Goal: Information Seeking & Learning: Learn about a topic

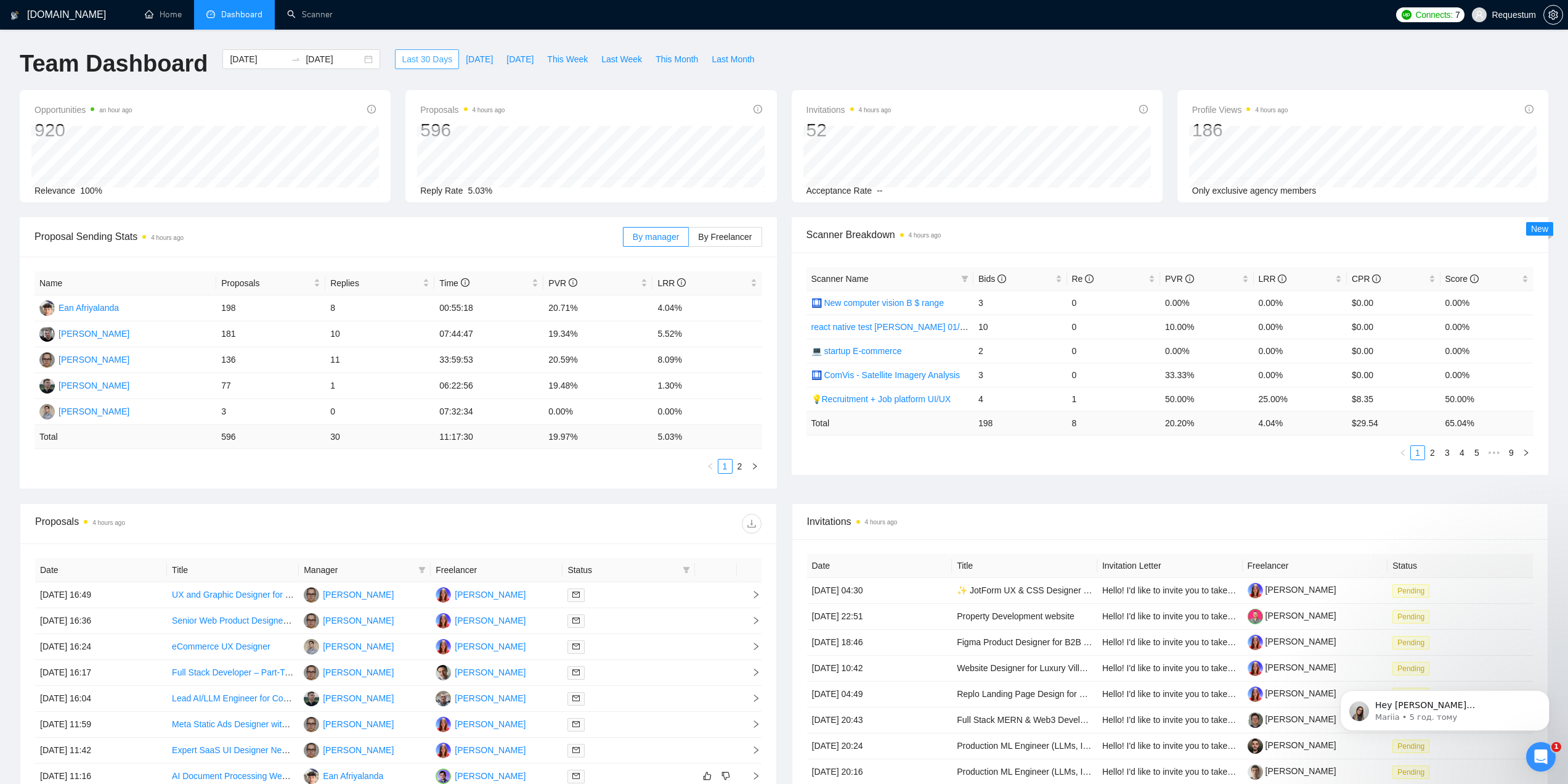
click at [413, 54] on span "Last 30 Days" at bounding box center [426, 58] width 50 height 14
click at [399, 566] on span "Manager" at bounding box center [358, 570] width 109 height 14
click at [424, 568] on icon "filter" at bounding box center [421, 570] width 6 height 6
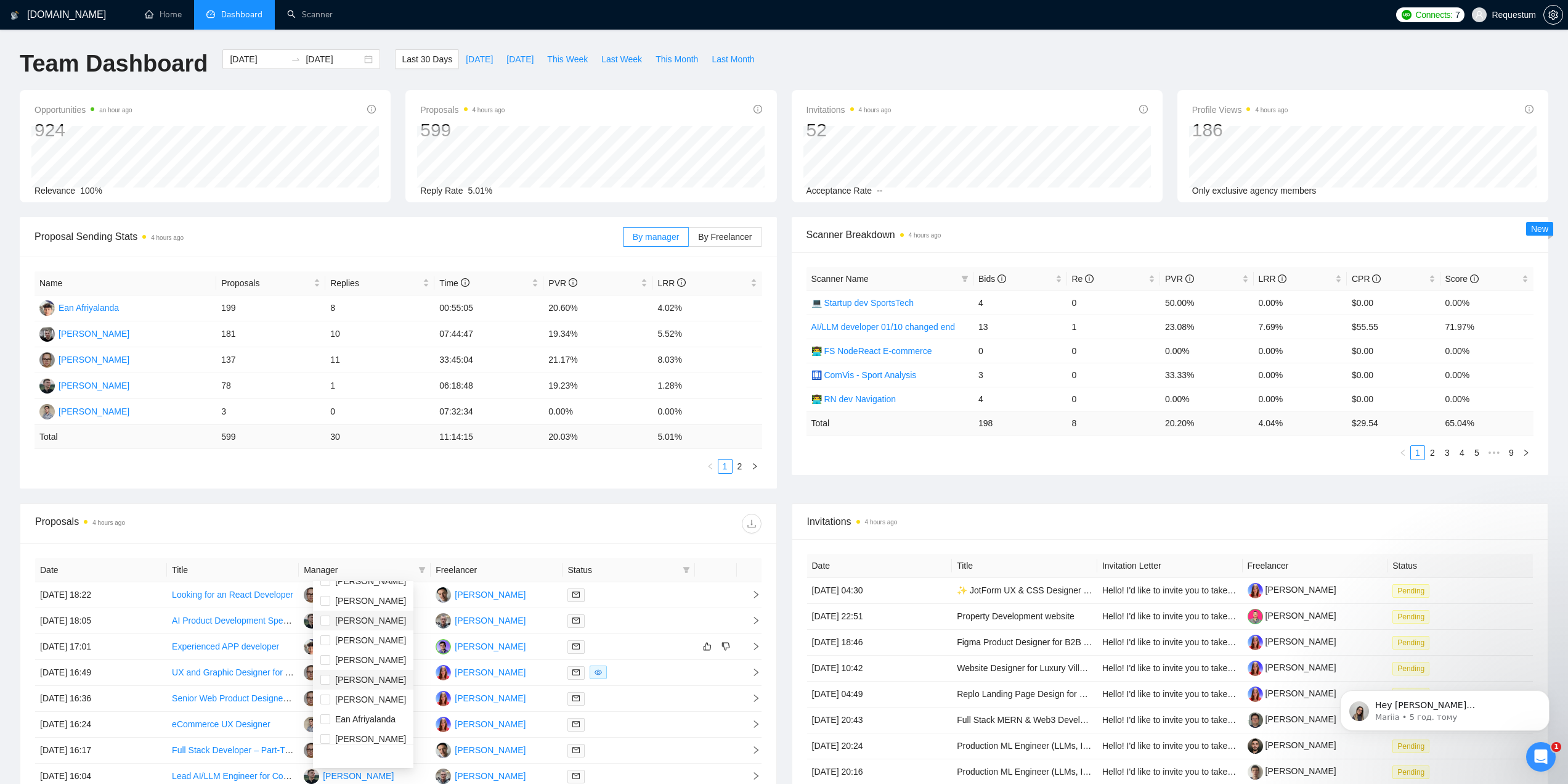
scroll to position [59, 0]
click at [391, 653] on span "[PERSON_NAME]" at bounding box center [363, 652] width 86 height 14
checkbox input "true"
click at [454, 521] on div at bounding box center [579, 524] width 363 height 20
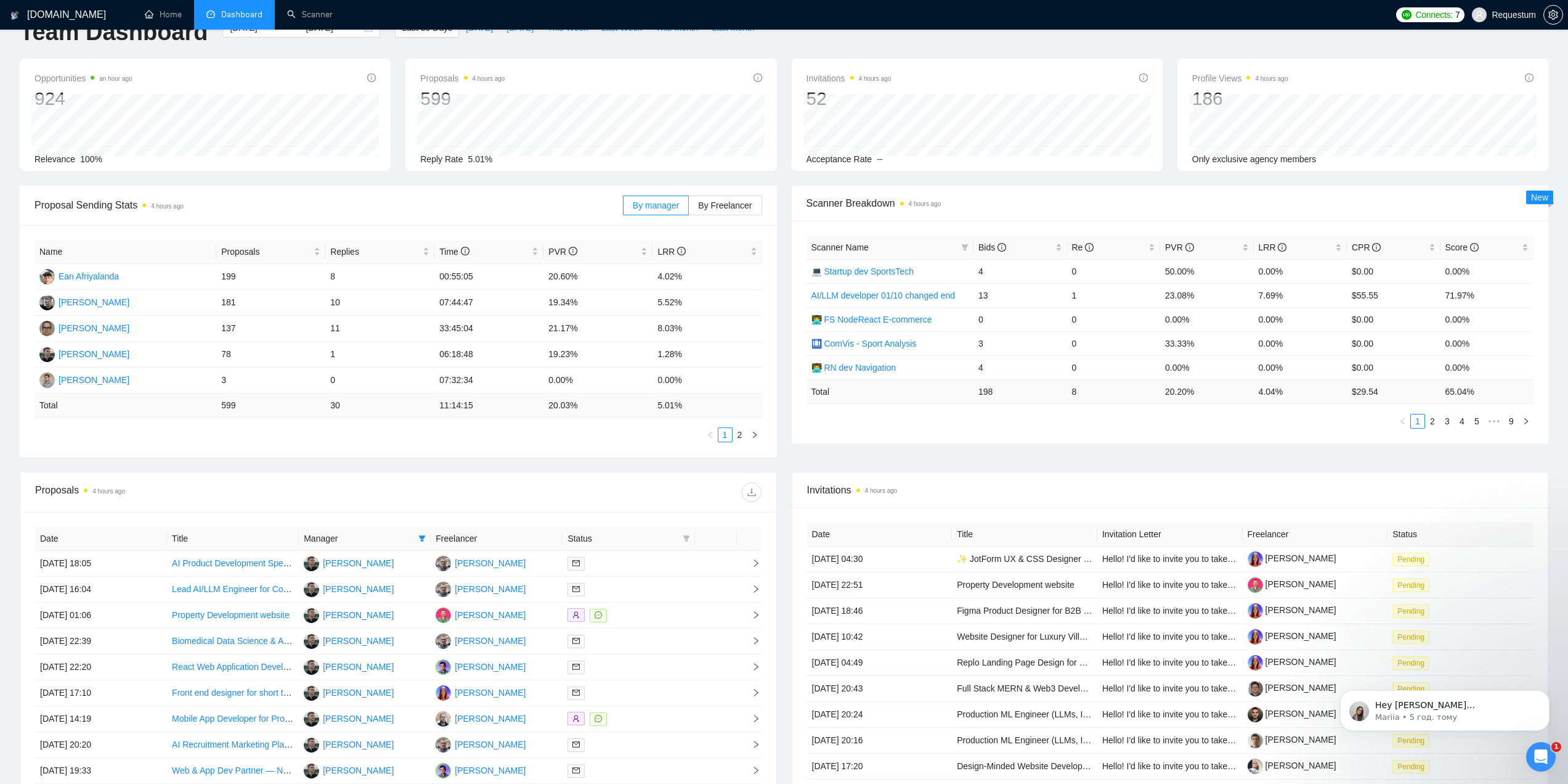
scroll to position [123, 0]
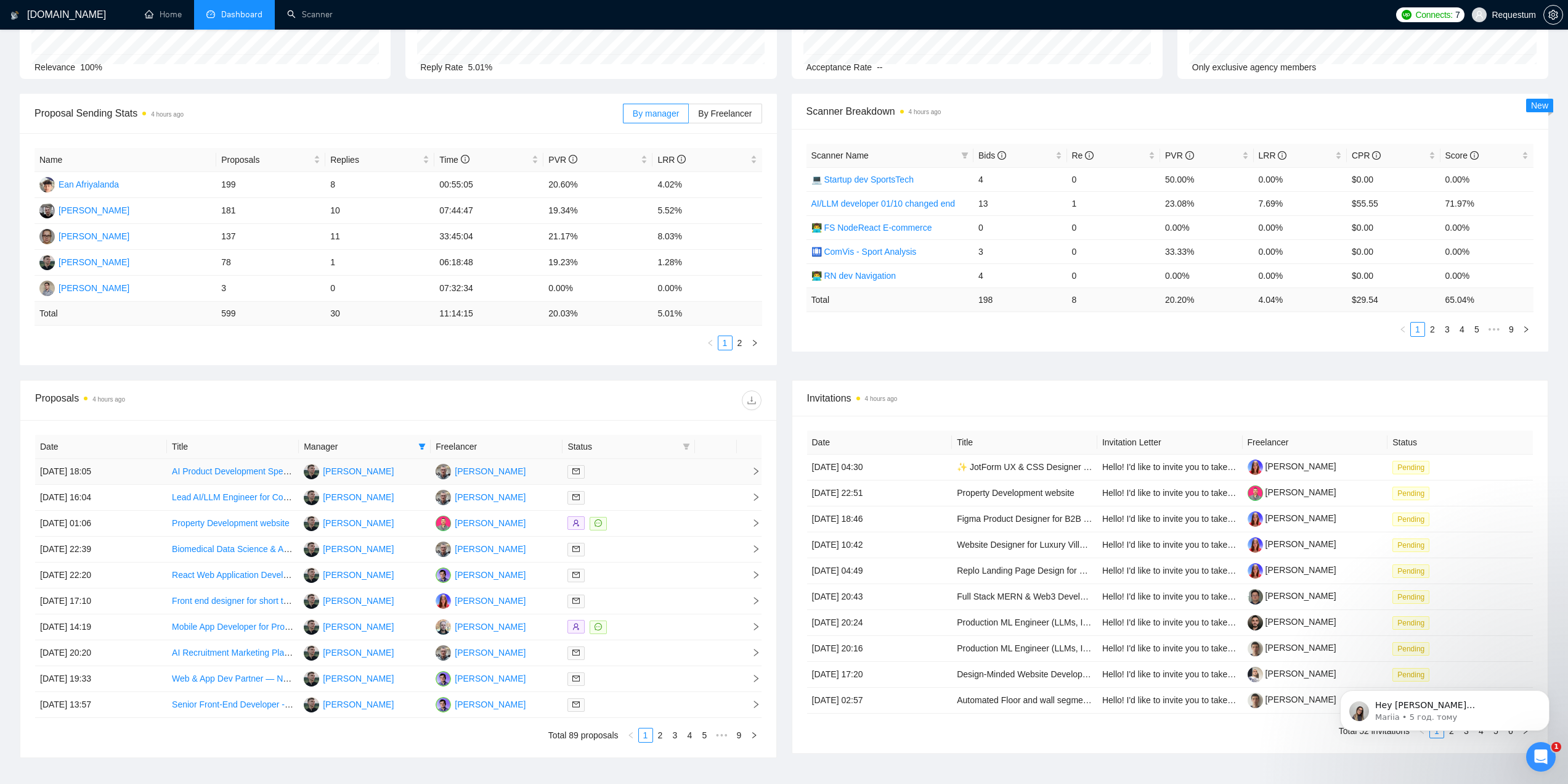
click at [170, 471] on td "AI Product Development Specialist Needed" at bounding box center [233, 472] width 132 height 26
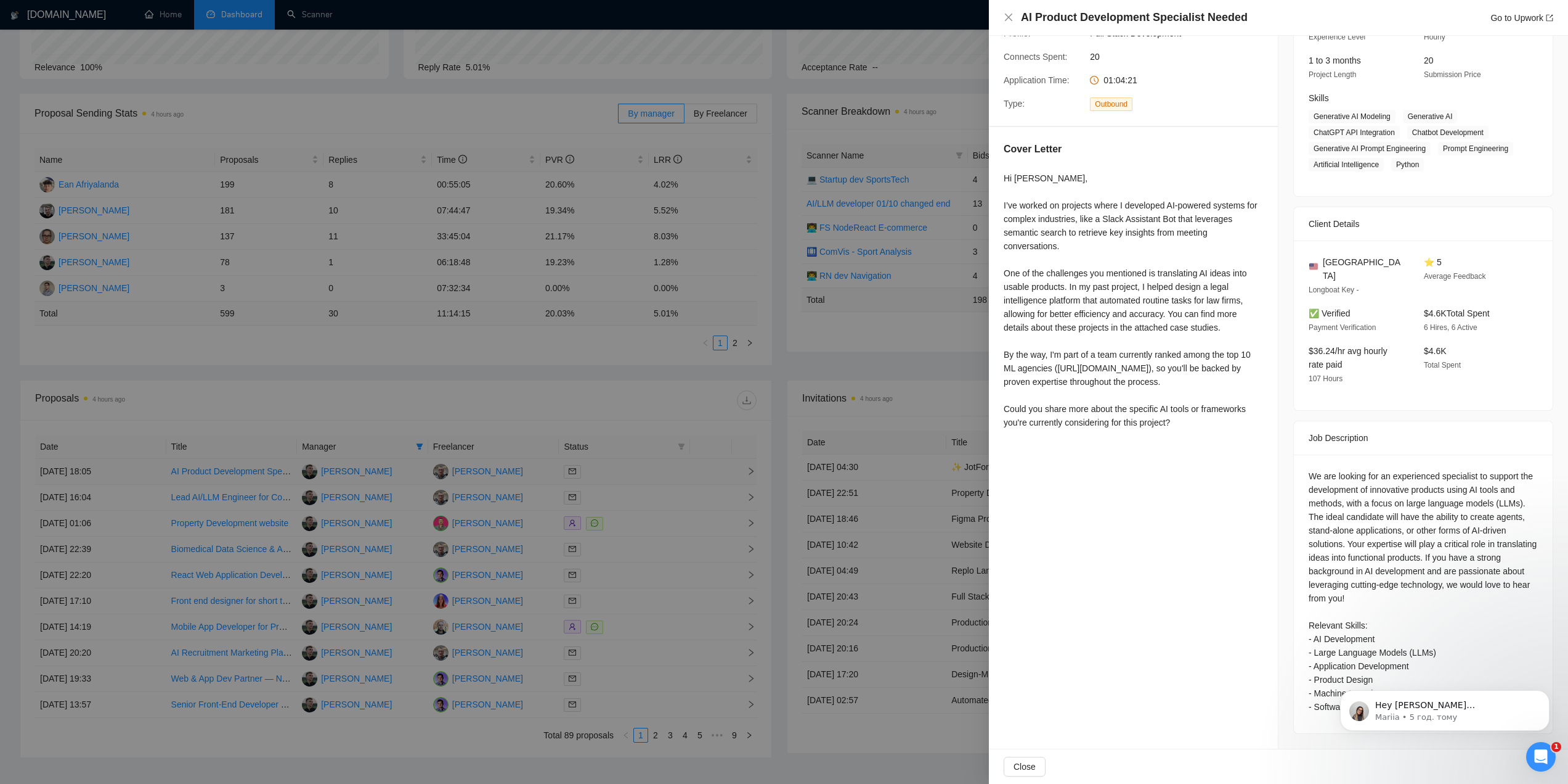
scroll to position [131, 0]
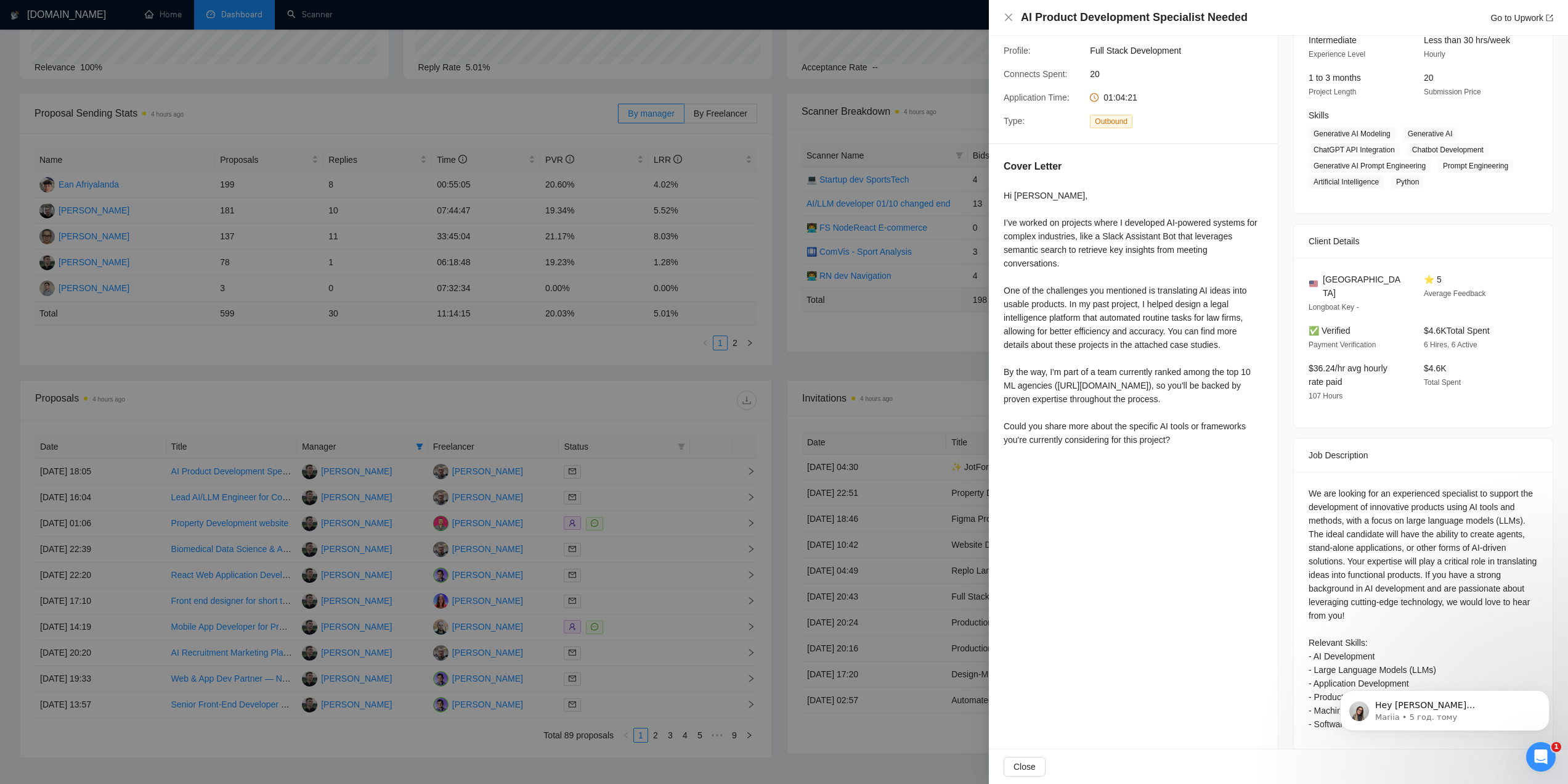
click at [161, 494] on div at bounding box center [784, 392] width 1568 height 784
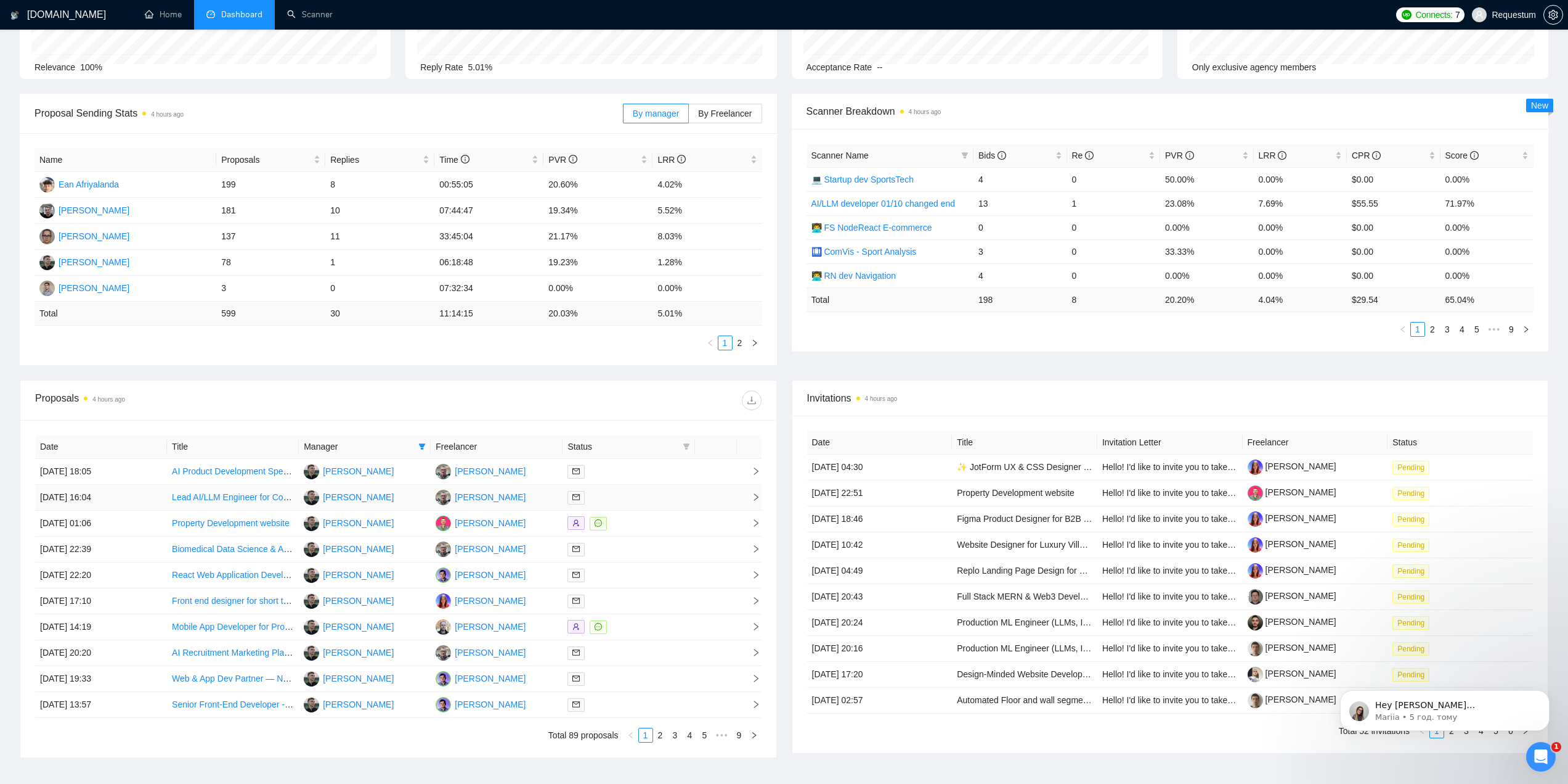
click at [162, 502] on td "[DATE] 16:04" at bounding box center [101, 497] width 132 height 26
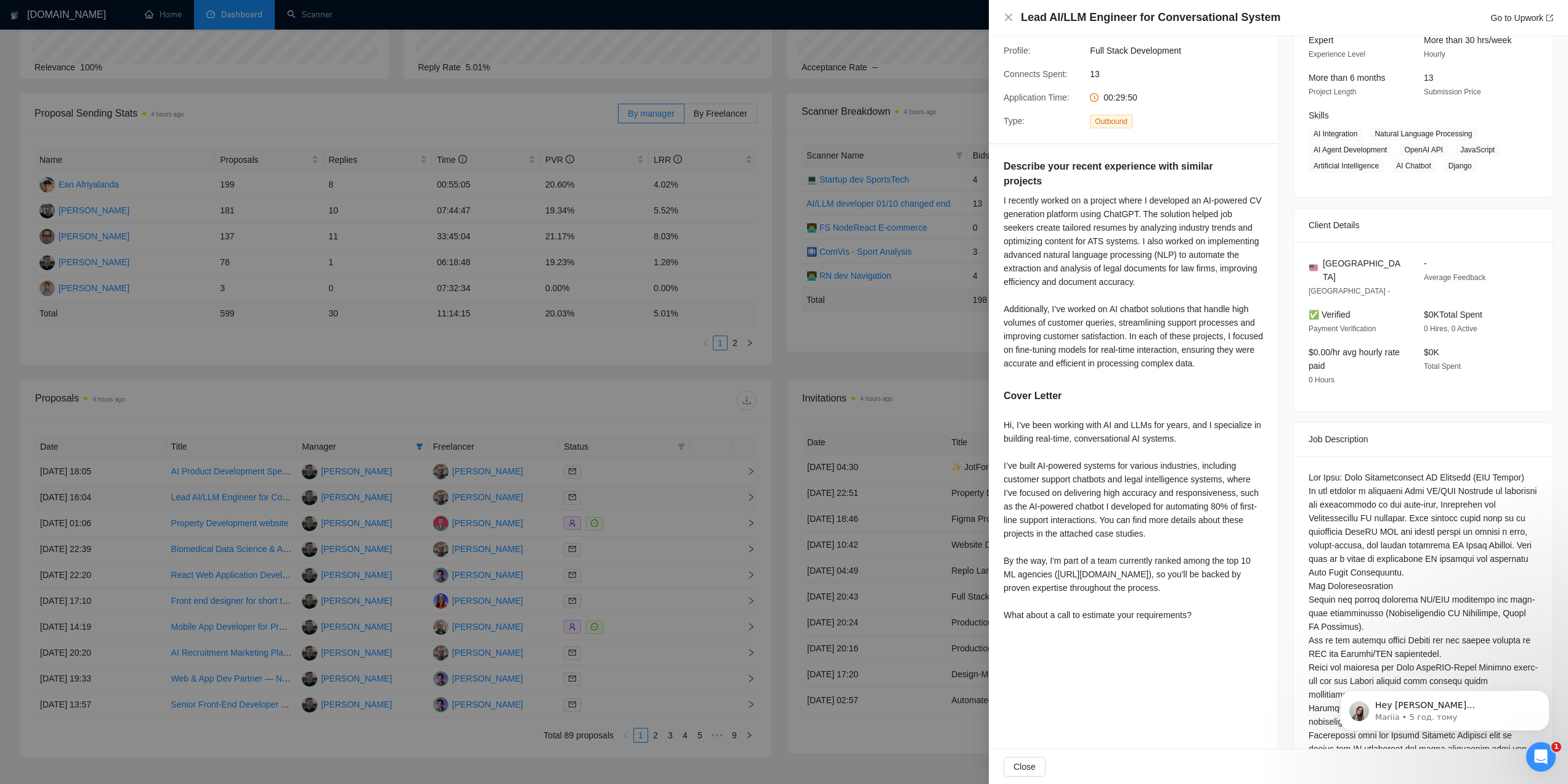
click at [162, 502] on div at bounding box center [784, 392] width 1568 height 784
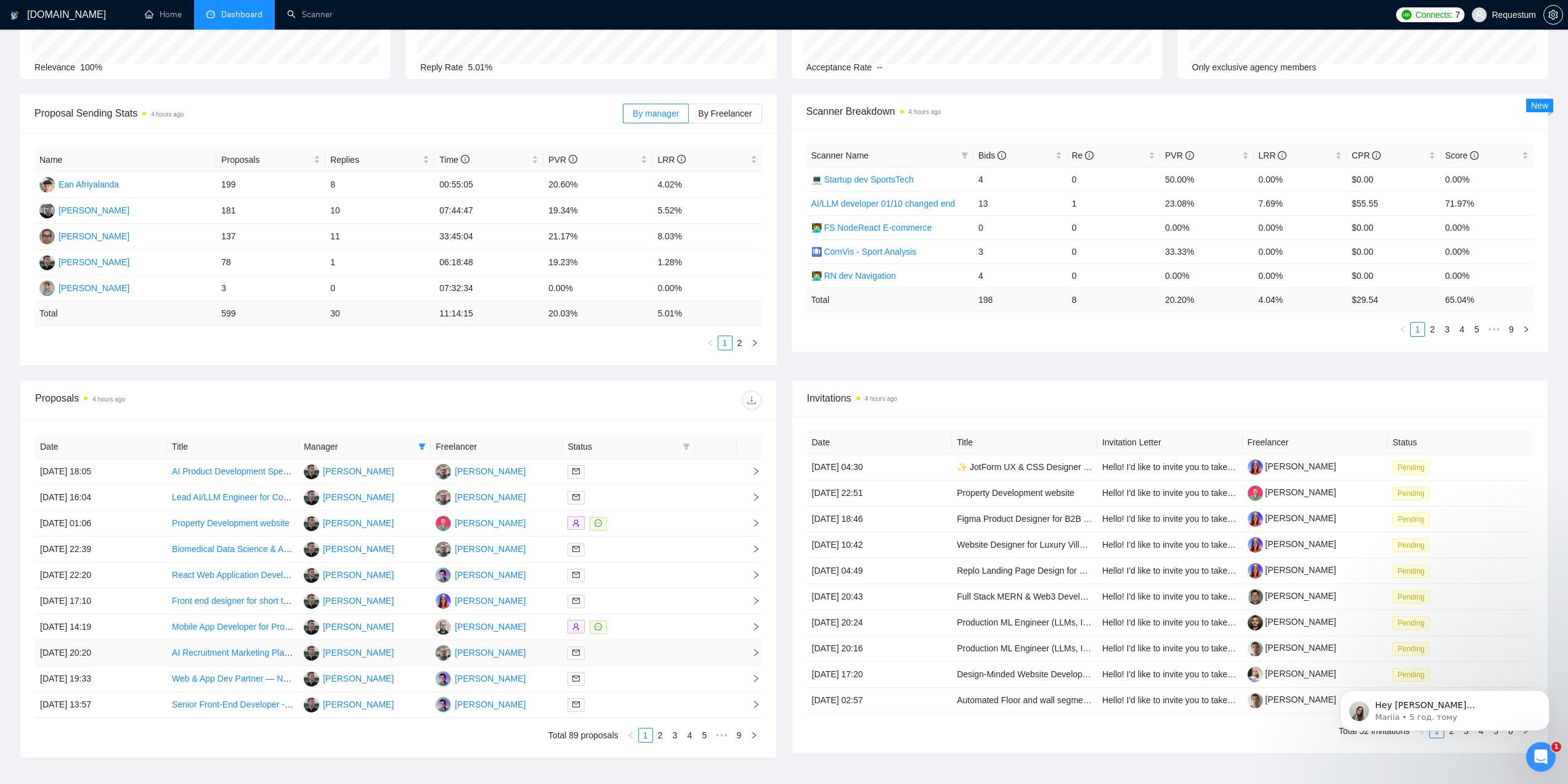
click at [152, 654] on td "[DATE] 20:20" at bounding box center [101, 653] width 132 height 26
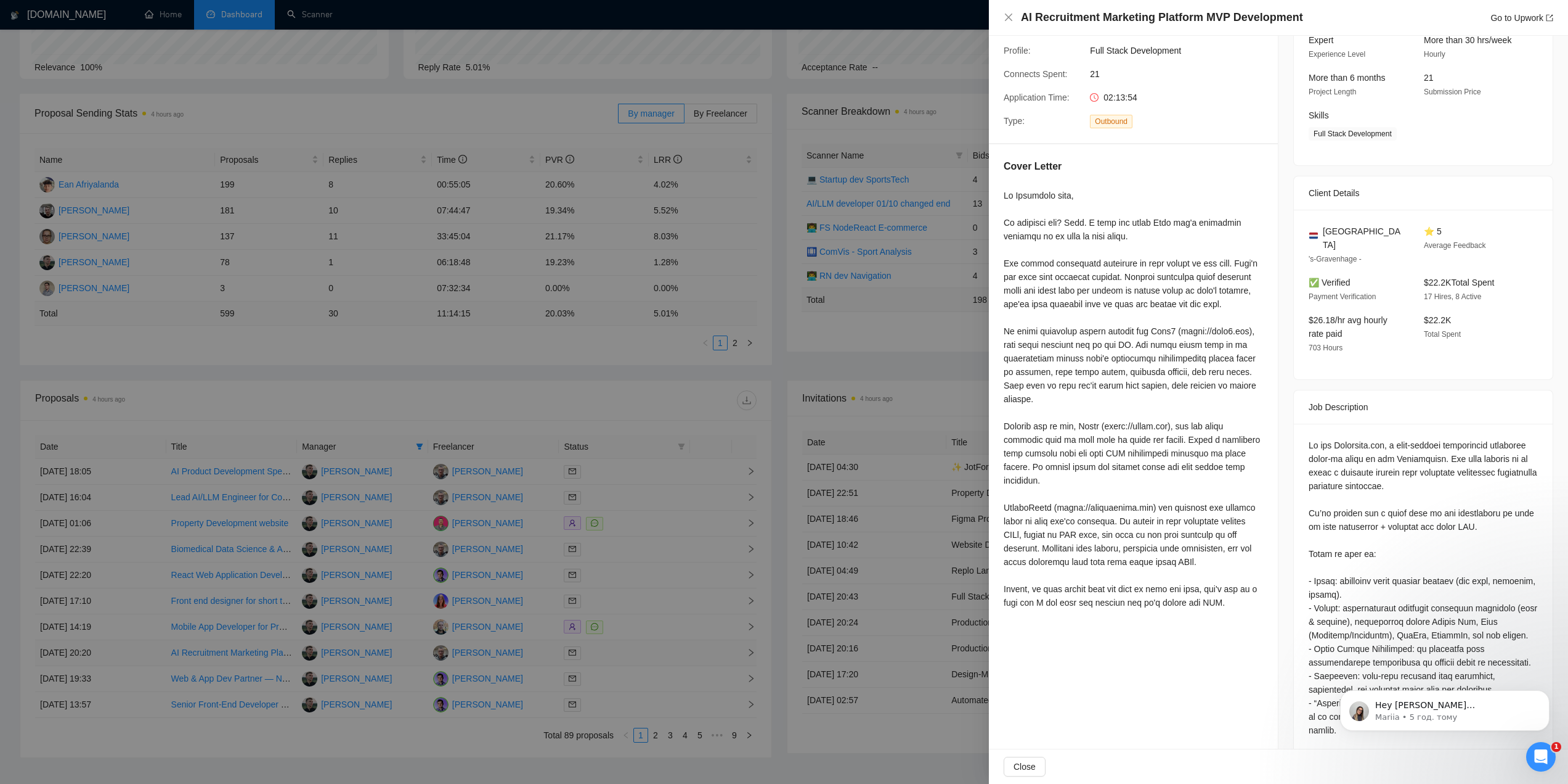
click at [152, 654] on div at bounding box center [784, 392] width 1568 height 784
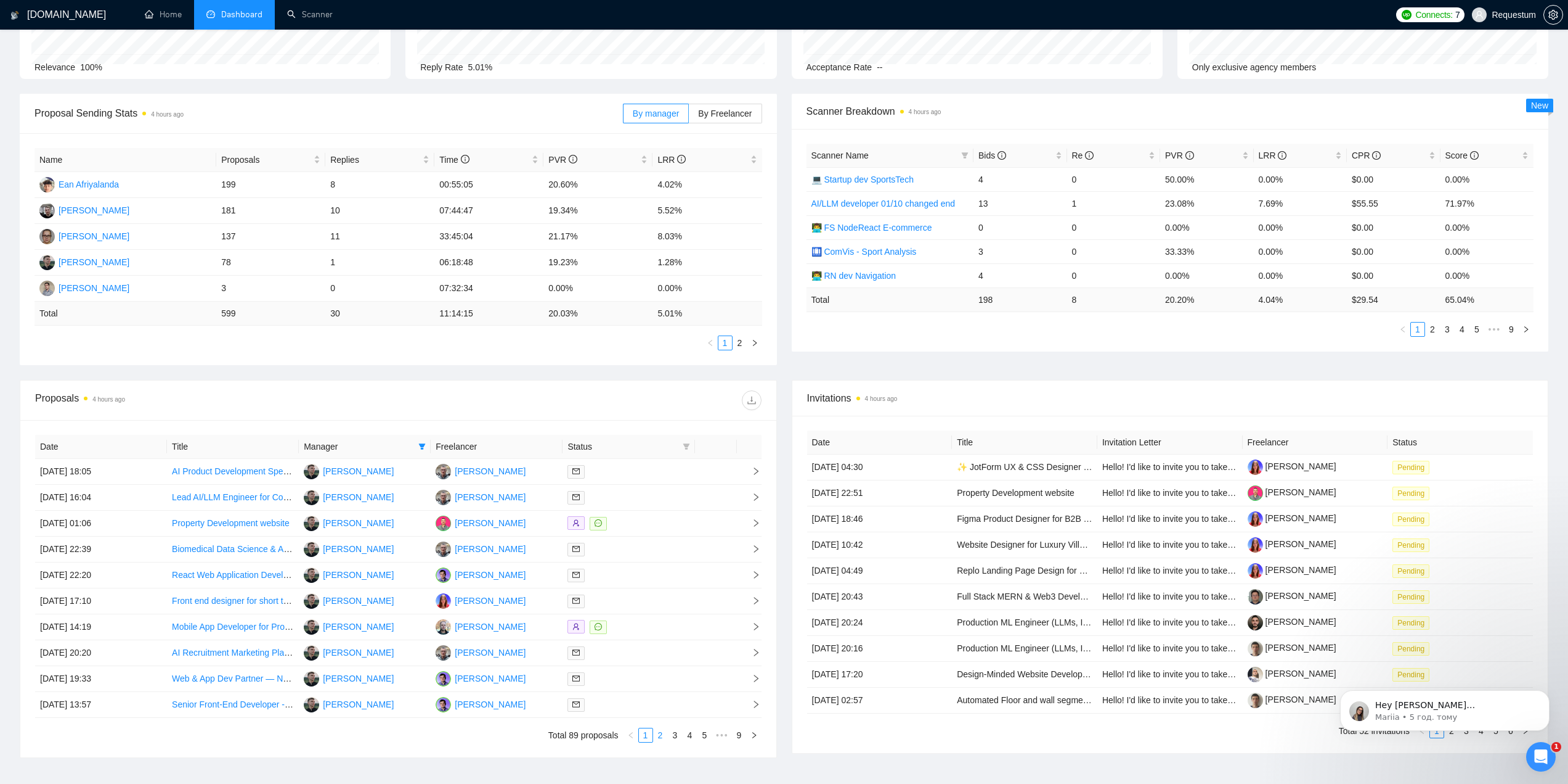
click at [663, 734] on link "2" at bounding box center [660, 735] width 14 height 14
click at [156, 468] on td "[DATE] 11:29" at bounding box center [101, 472] width 132 height 26
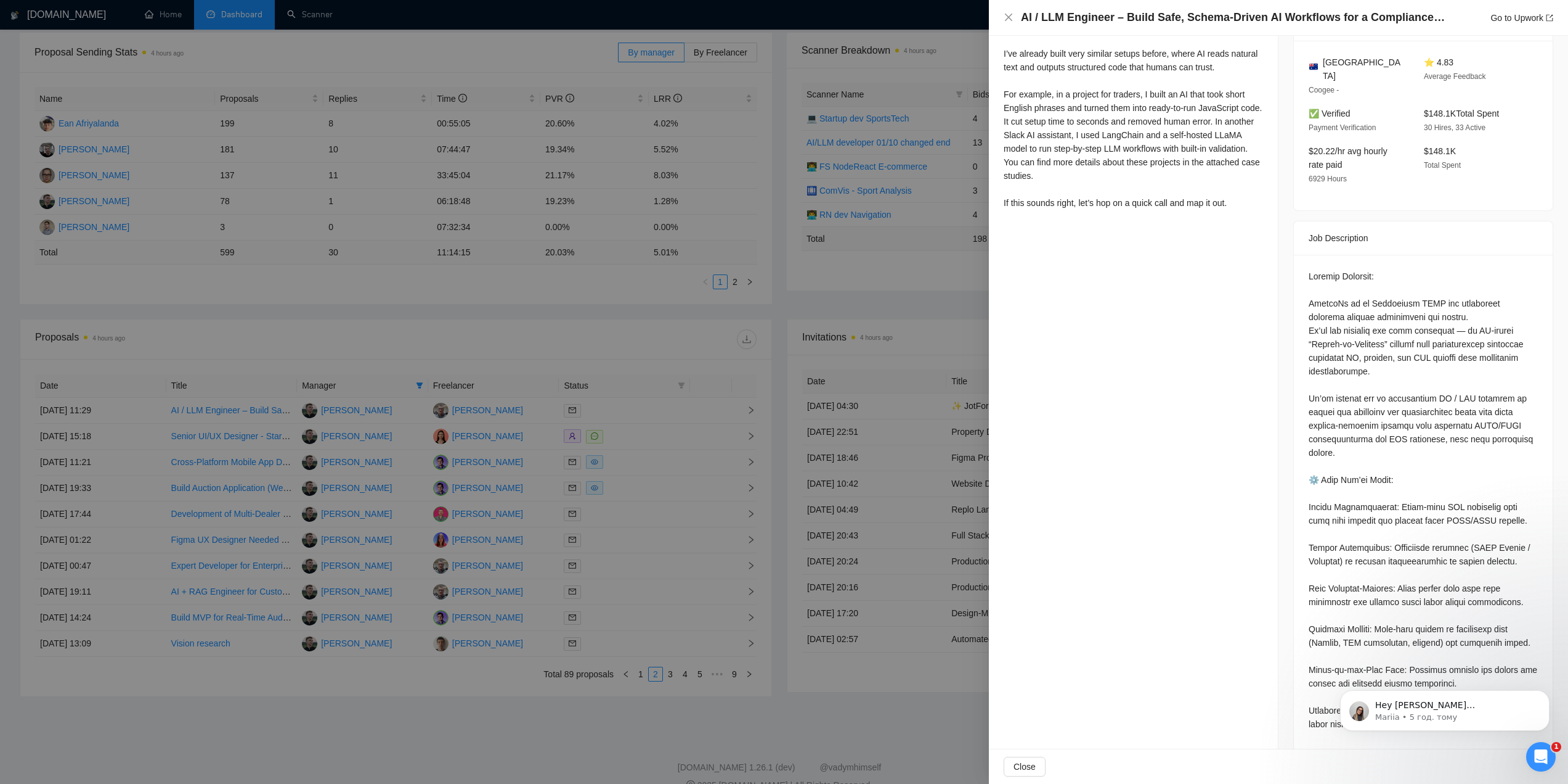
scroll to position [207, 0]
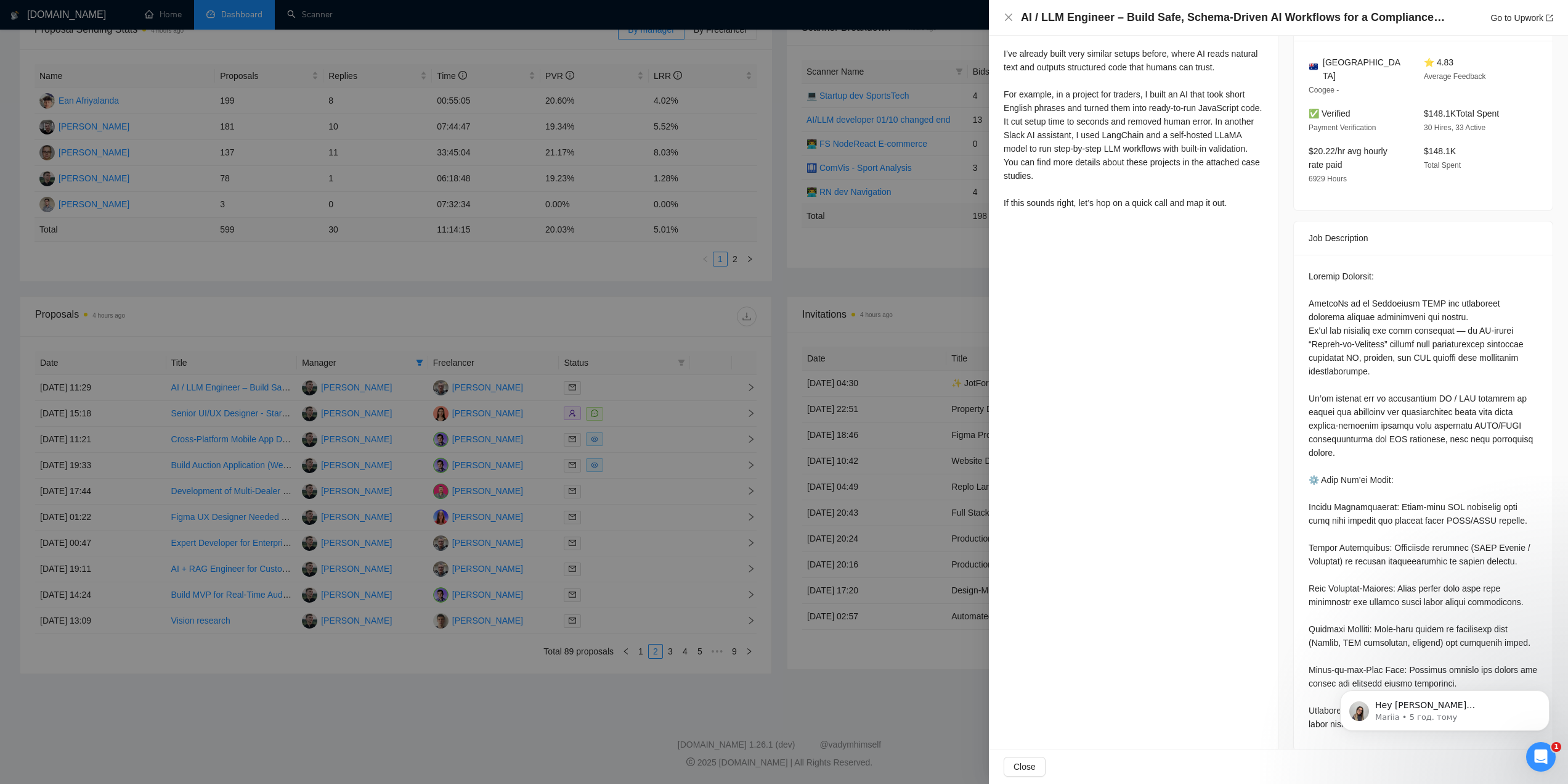
click at [447, 723] on div at bounding box center [784, 392] width 1568 height 784
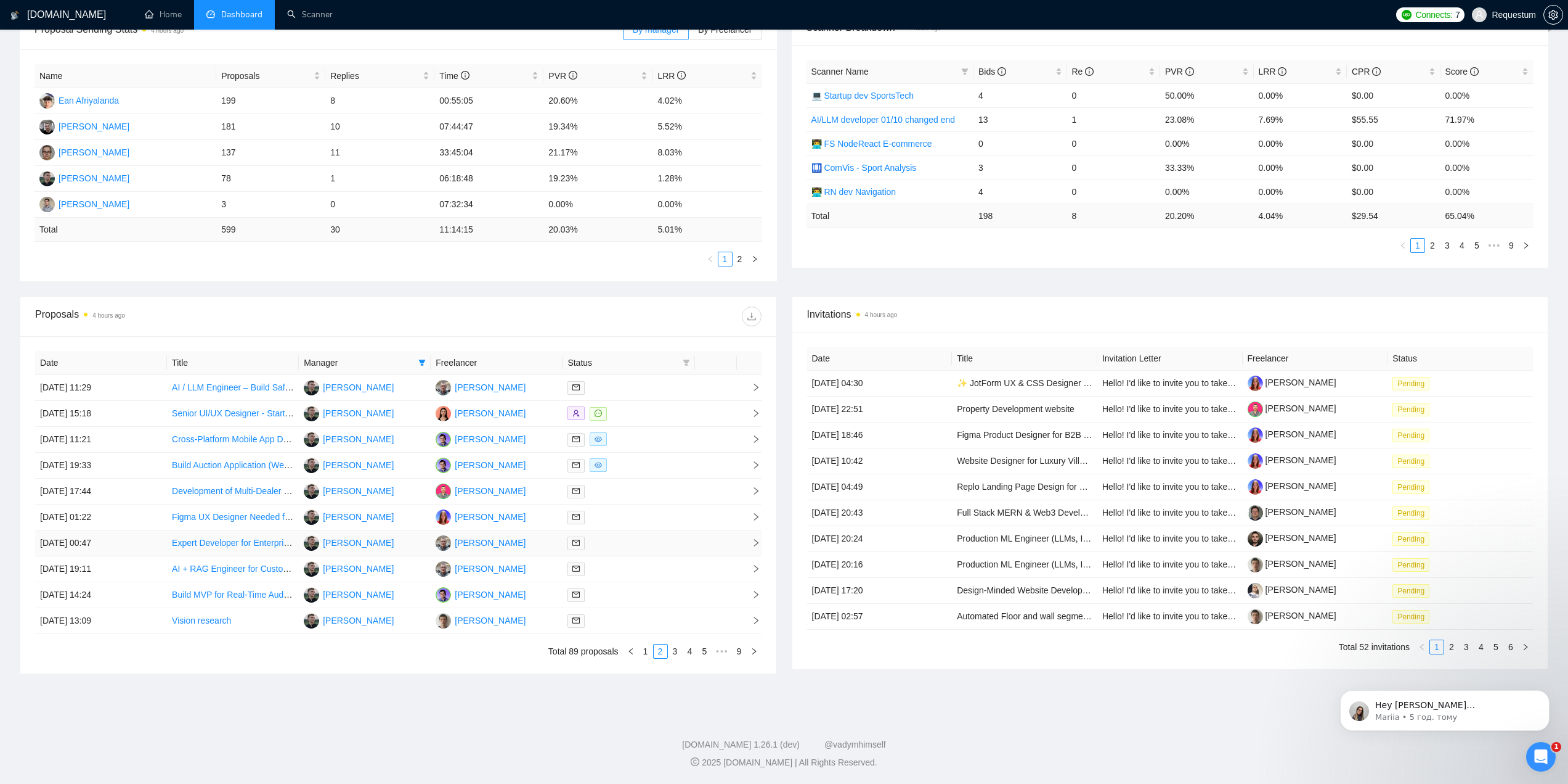
click at [155, 535] on td "[DATE] 00:47" at bounding box center [101, 543] width 132 height 26
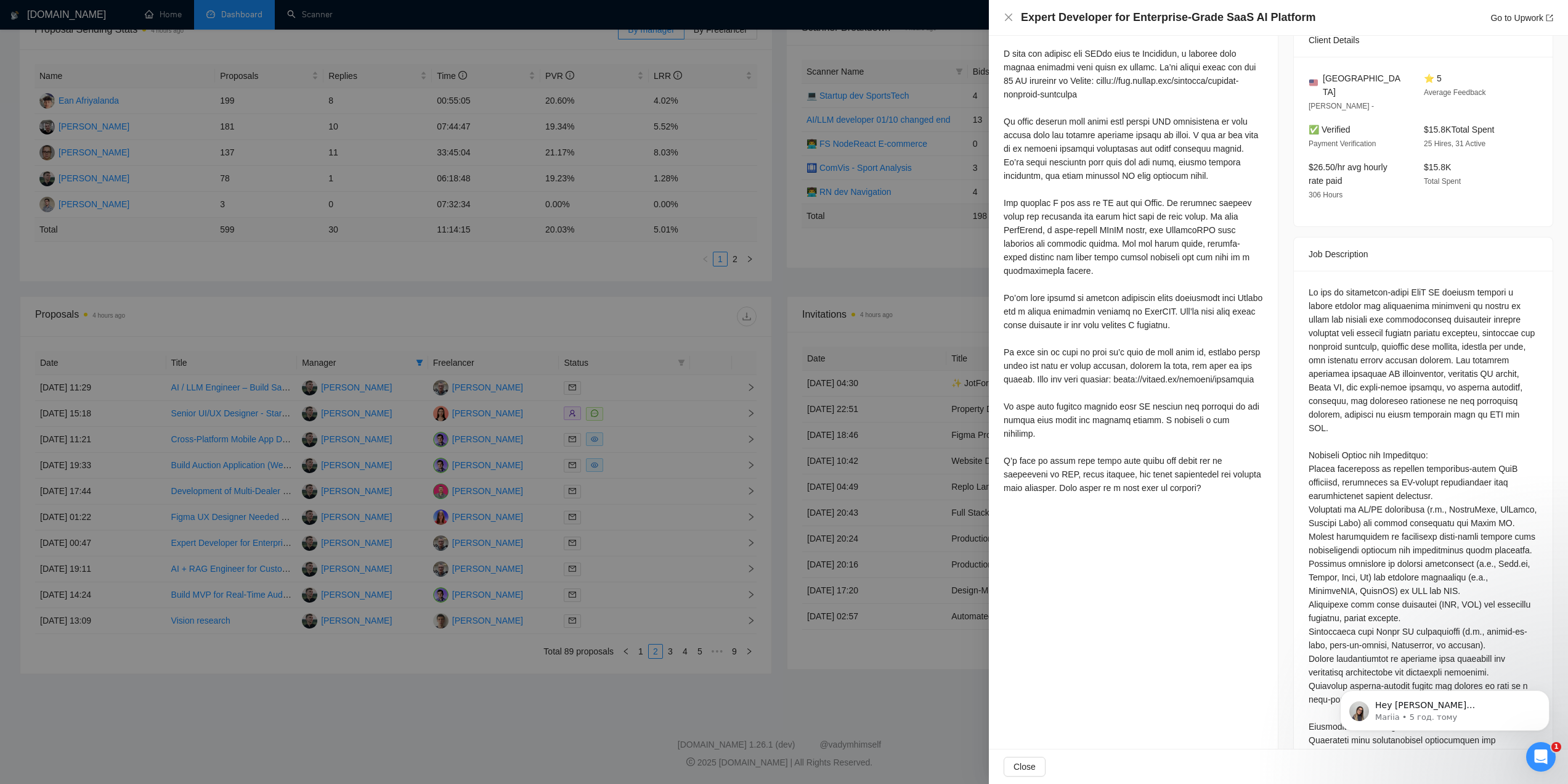
click at [150, 568] on div at bounding box center [784, 392] width 1568 height 784
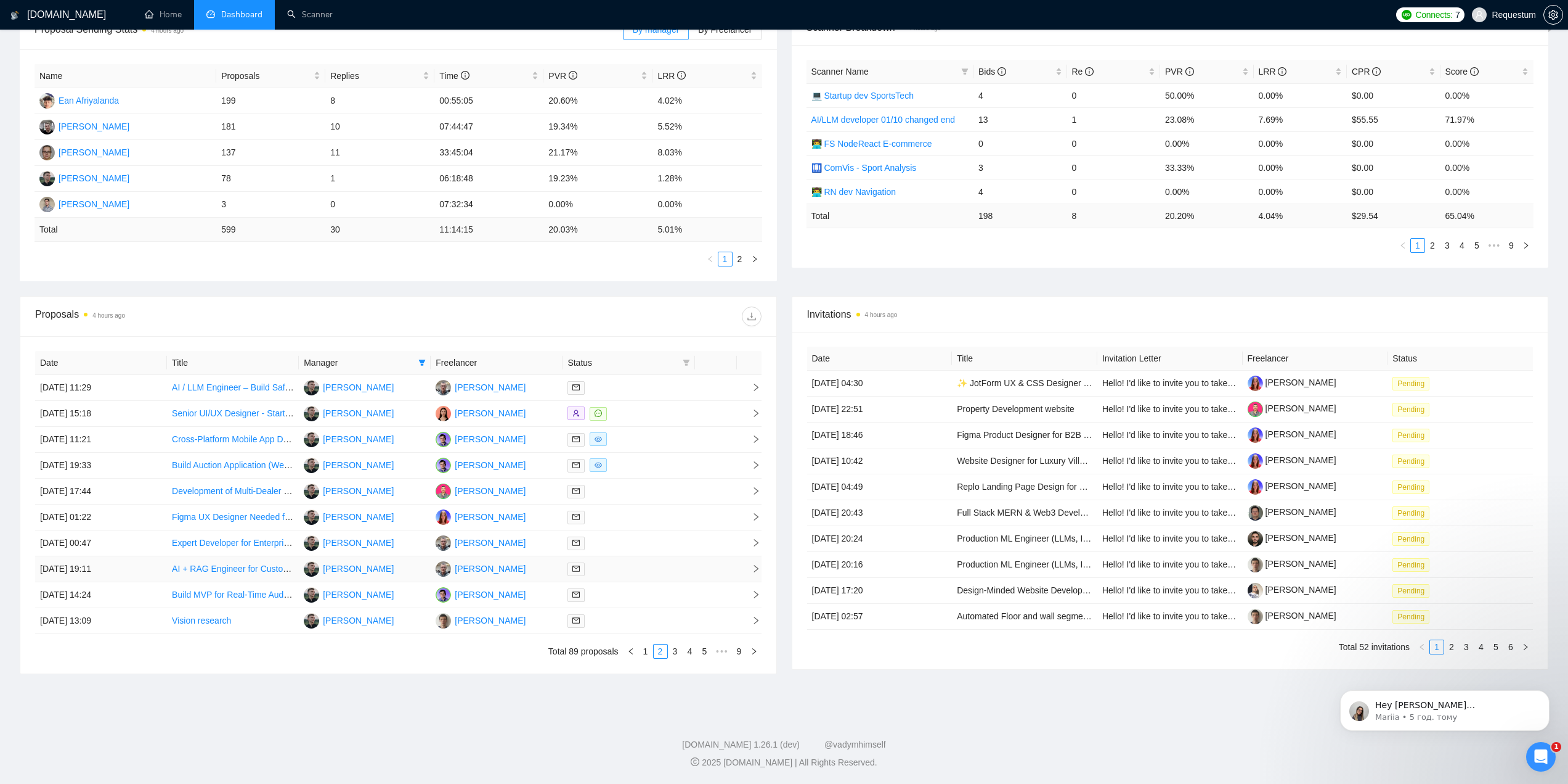
click at [150, 568] on td "[DATE] 19:11" at bounding box center [101, 569] width 132 height 26
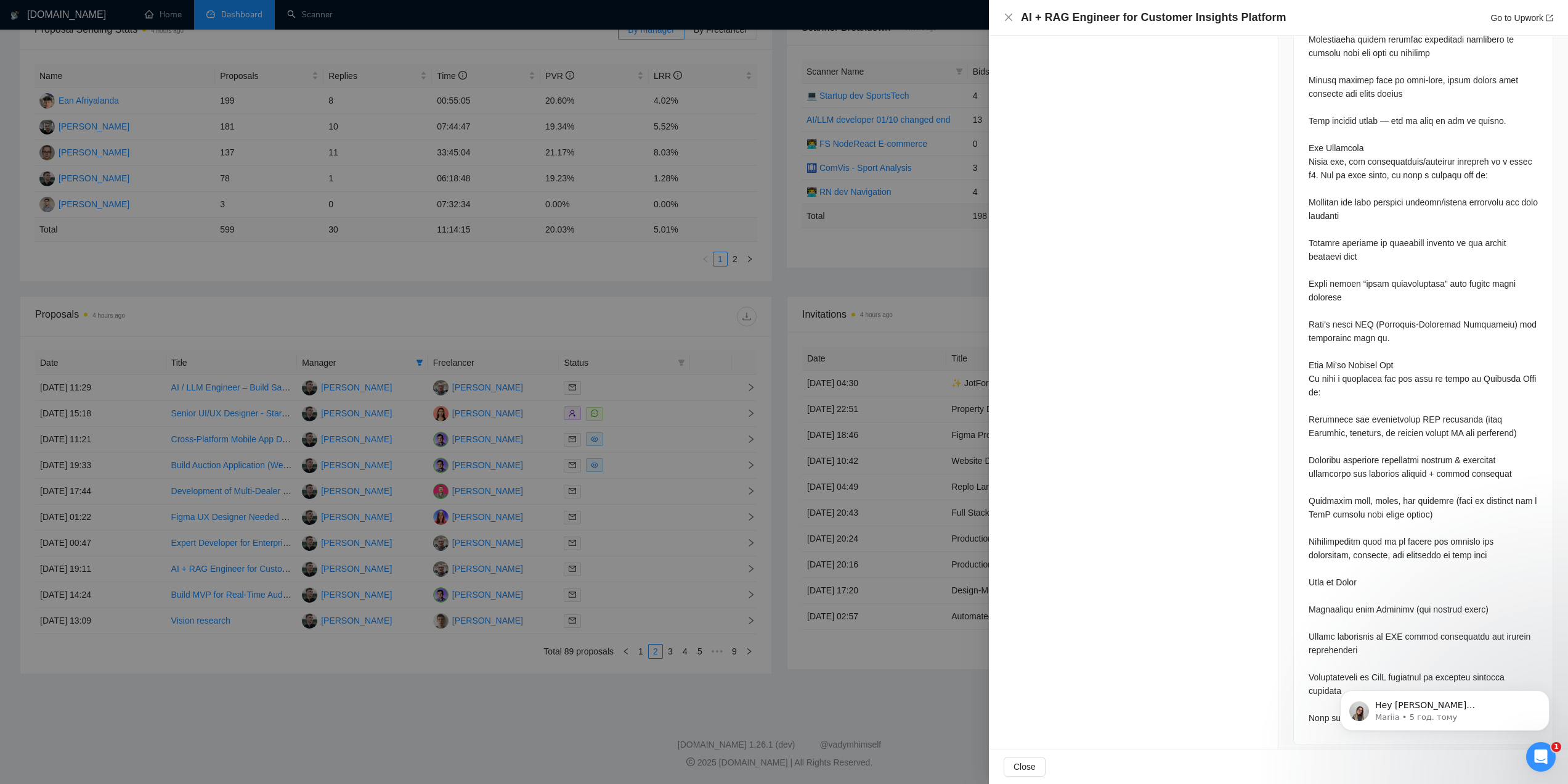
scroll to position [945, 0]
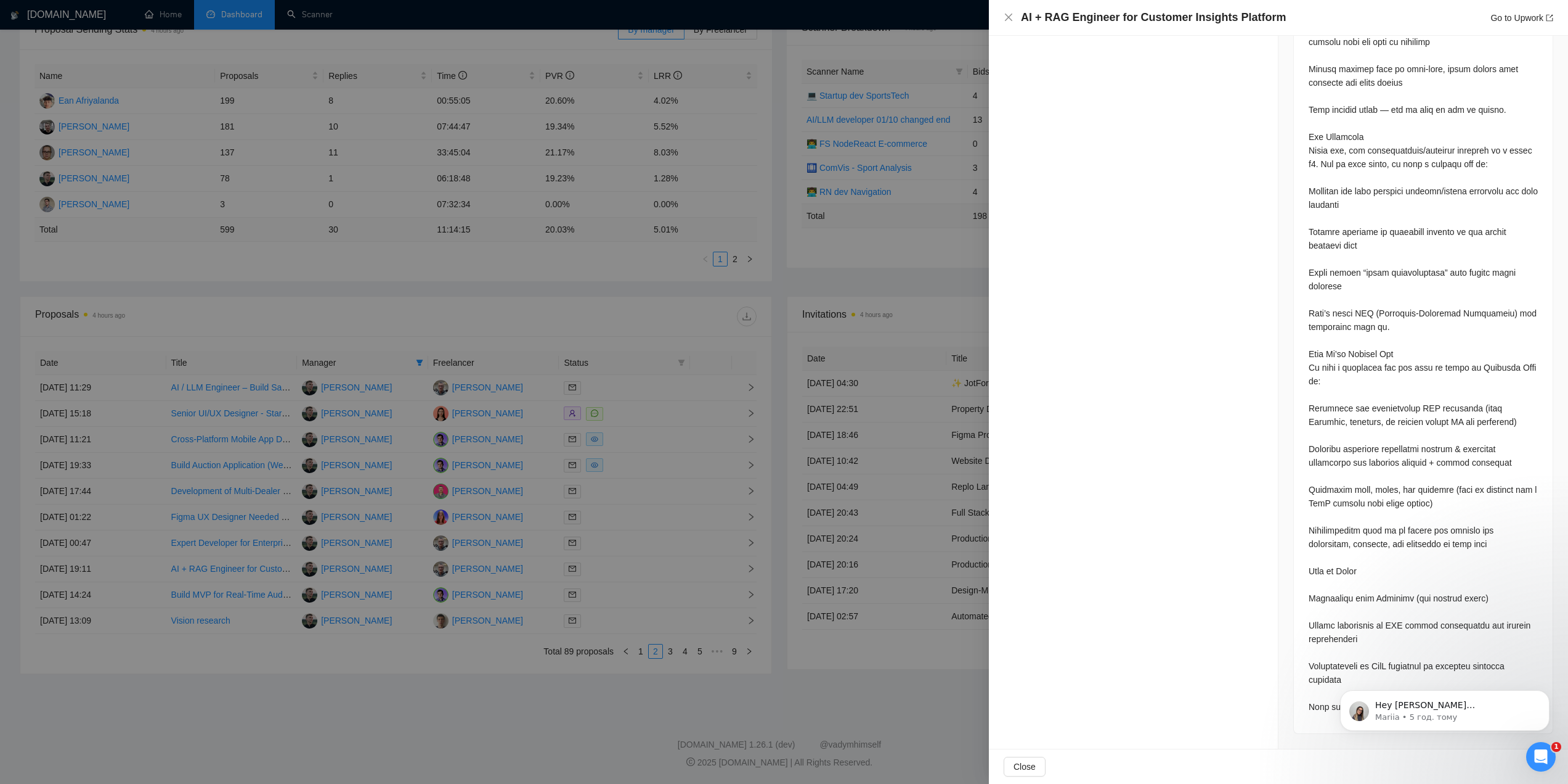
click at [442, 658] on div at bounding box center [784, 392] width 1568 height 784
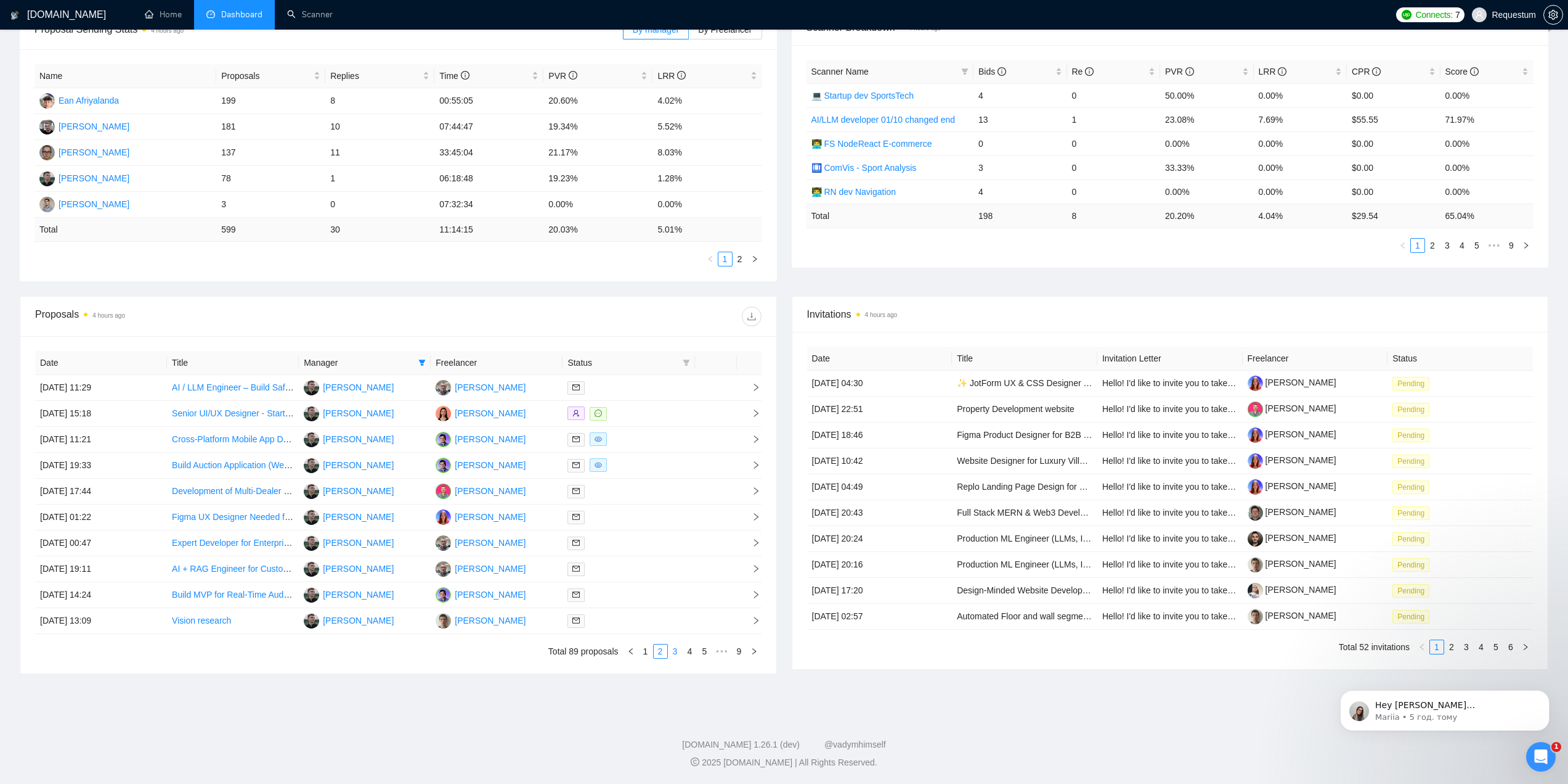
click at [678, 653] on link "3" at bounding box center [675, 651] width 14 height 14
click at [660, 384] on div at bounding box center [628, 388] width 122 height 15
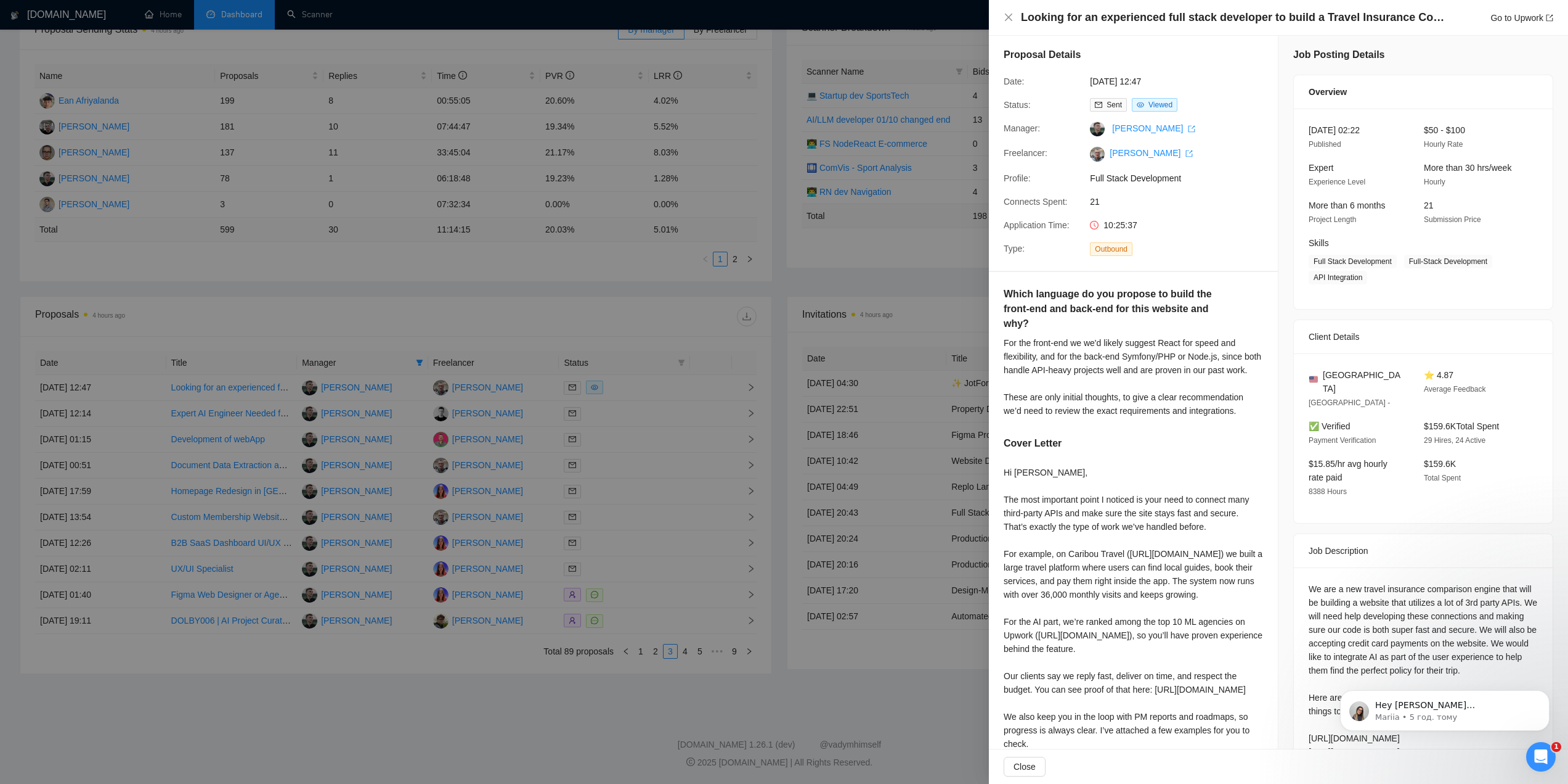
scroll to position [0, 0]
